Goal: Book appointment/travel/reservation

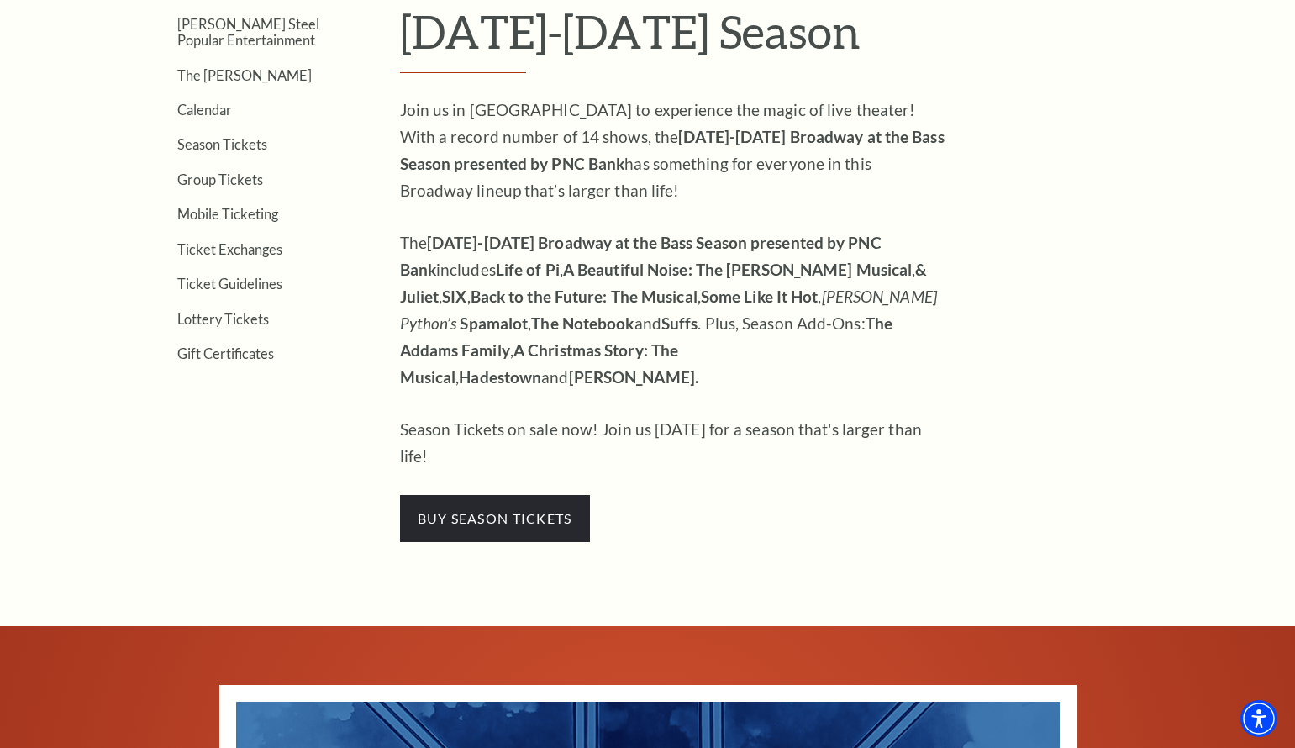
scroll to position [377, 0]
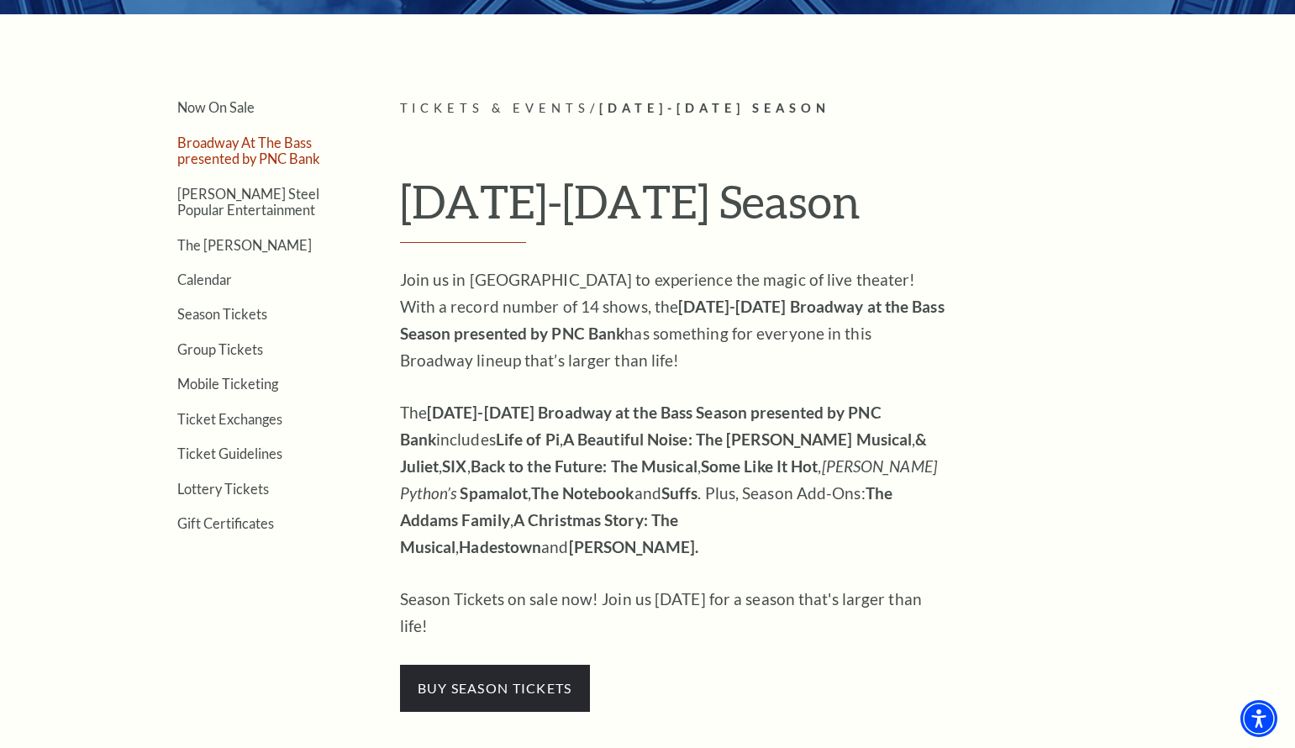
click at [244, 156] on link "Broadway At The Bass presented by PNC Bank" at bounding box center [248, 151] width 143 height 32
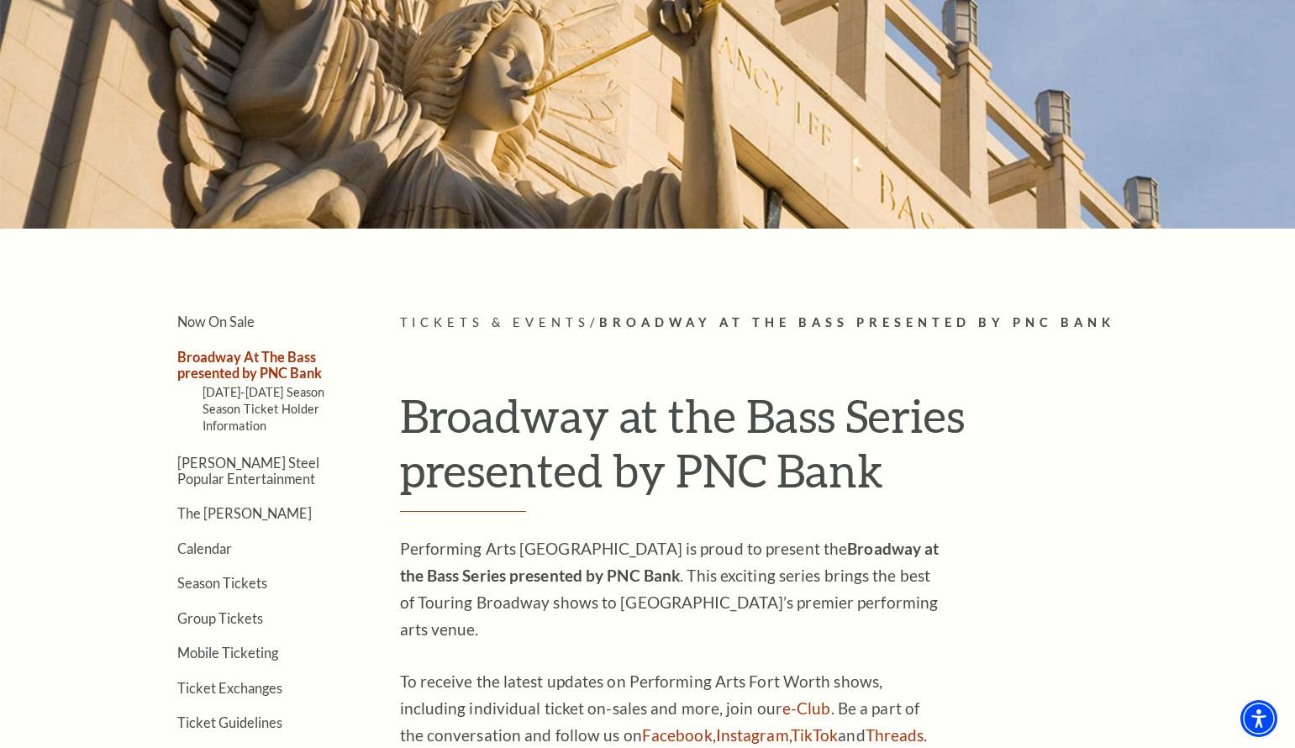
scroll to position [166, 0]
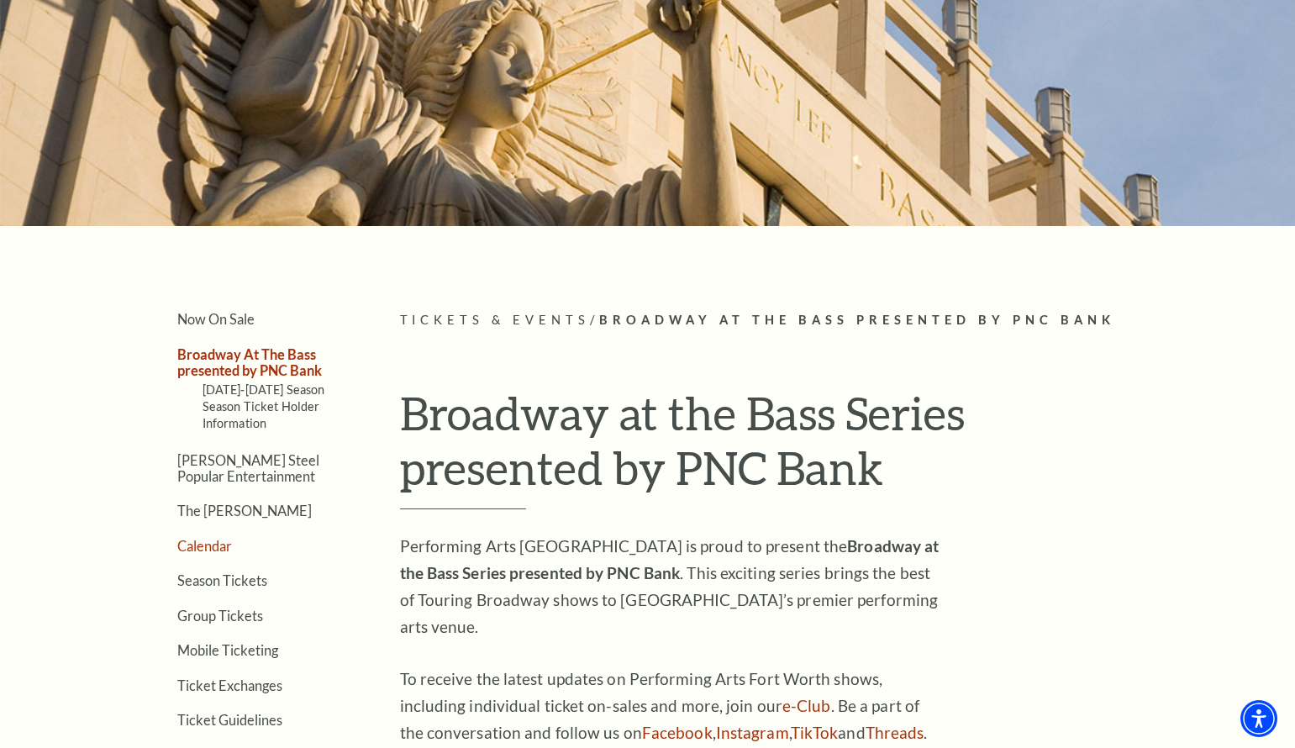
click at [222, 541] on link "Calendar" at bounding box center [204, 546] width 55 height 16
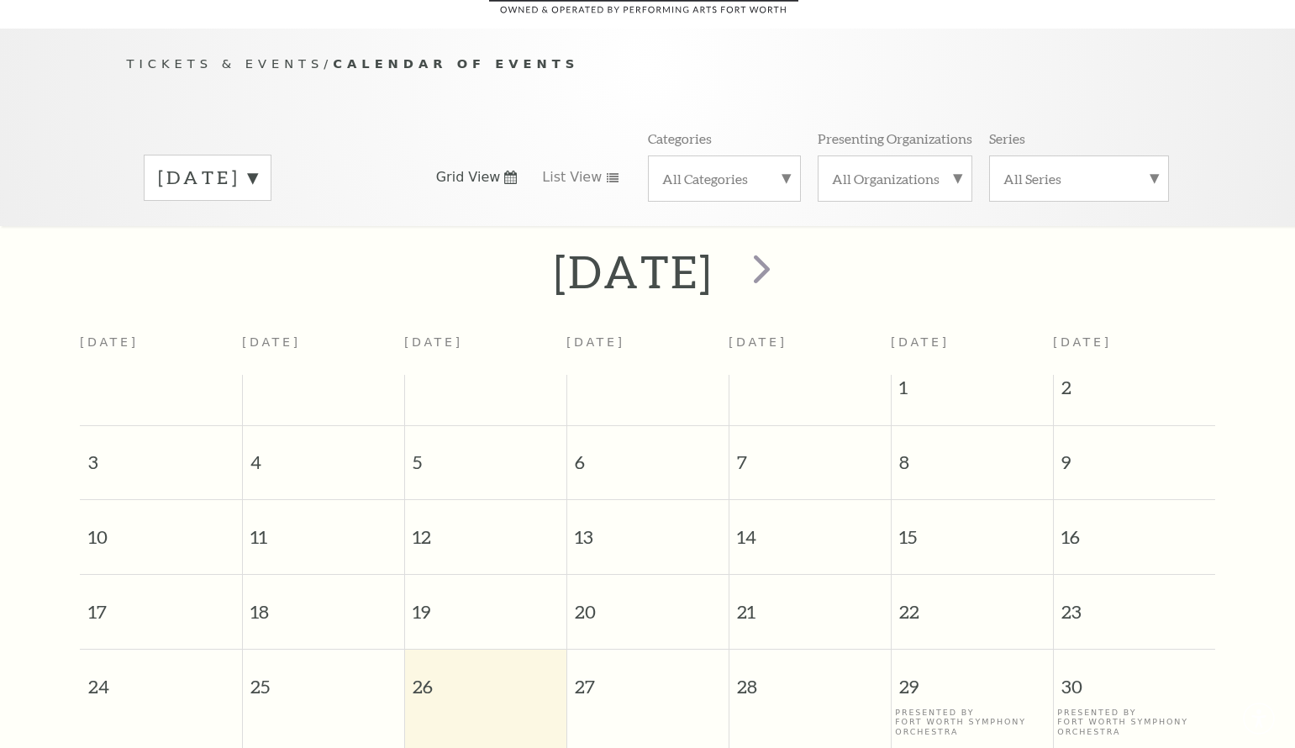
scroll to position [149, 0]
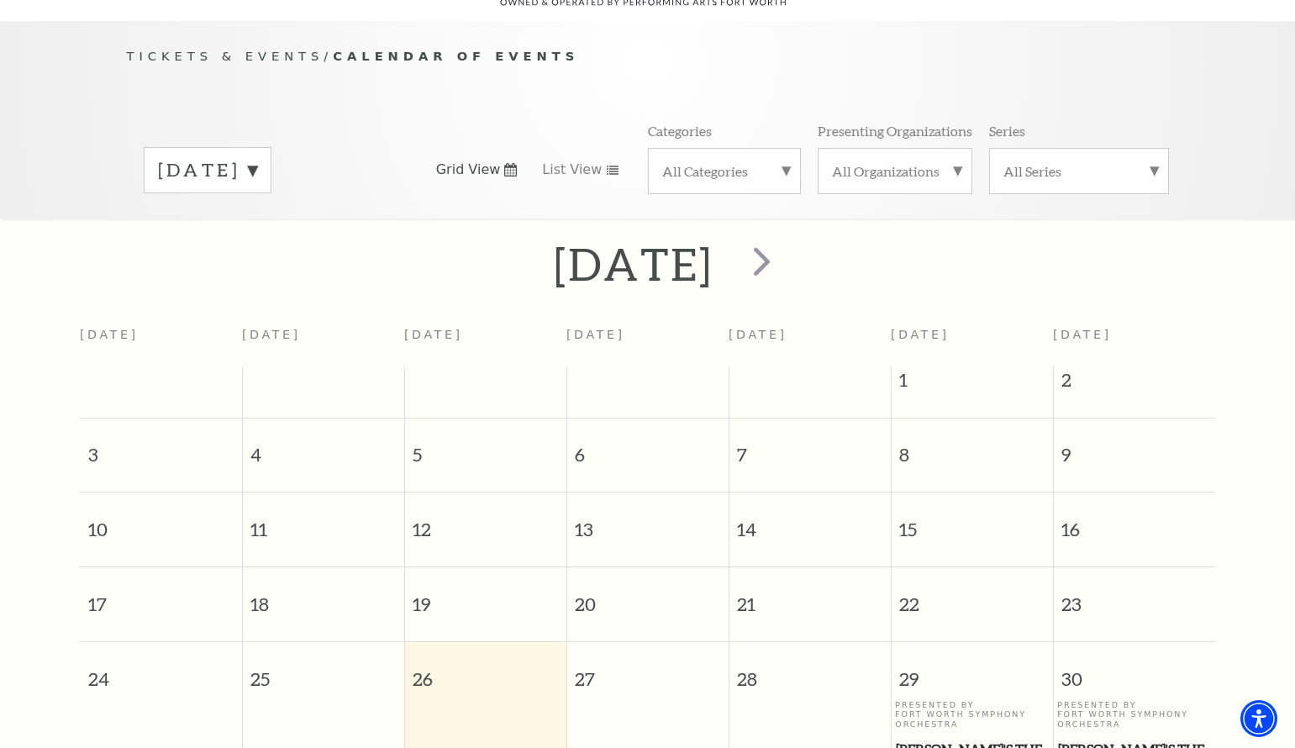
click at [257, 157] on label "[DATE]" at bounding box center [207, 170] width 99 height 26
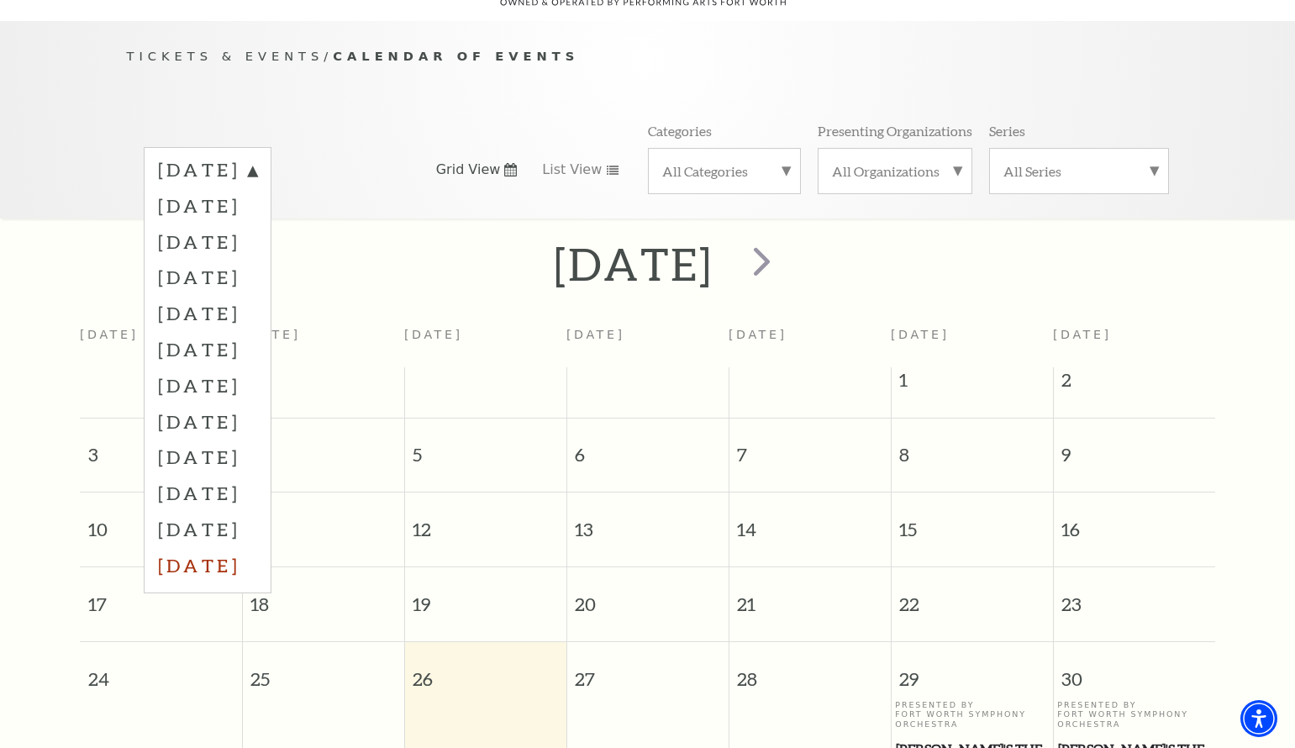
click at [257, 547] on label "[DATE]" at bounding box center [207, 565] width 99 height 36
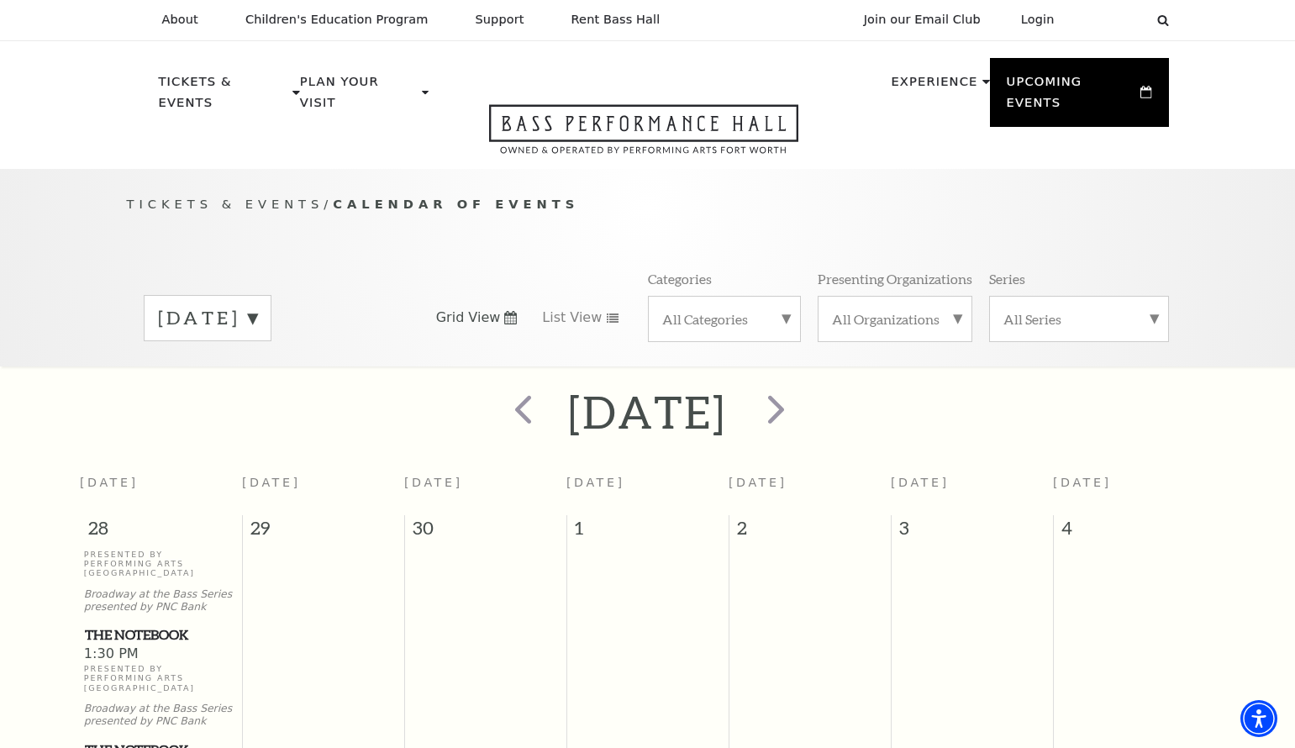
scroll to position [0, 0]
